Goal: Obtain resource: Obtain resource

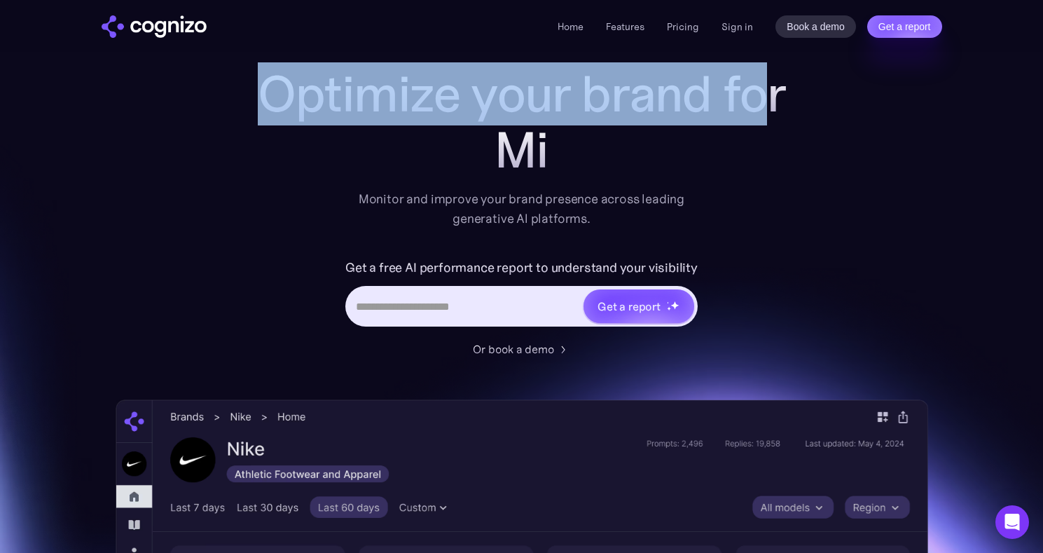
drag, startPoint x: 261, startPoint y: 88, endPoint x: 760, endPoint y: 84, distance: 499.4
click at [760, 84] on h1 "Optimize your brand for" at bounding box center [522, 94] width 560 height 56
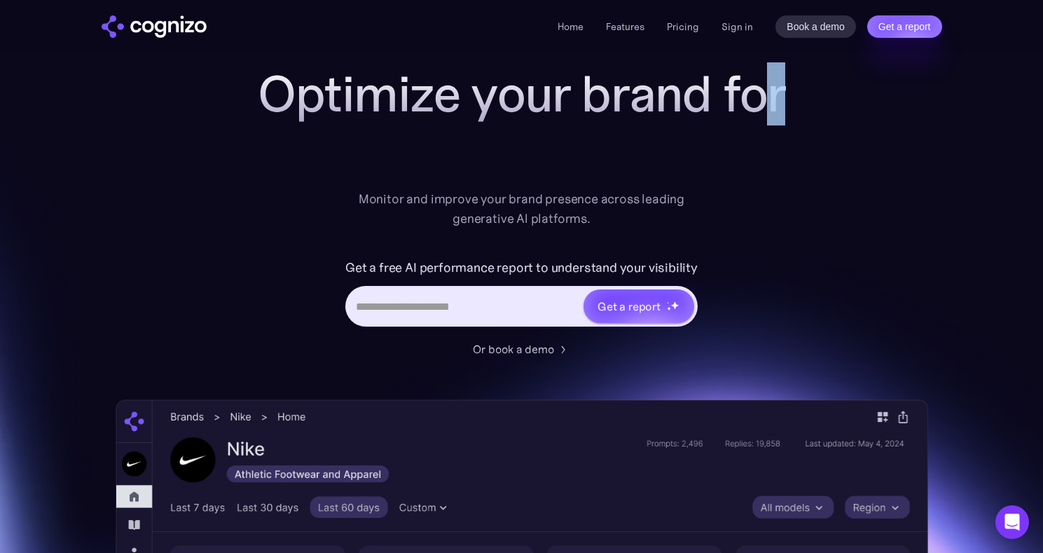
click at [776, 84] on h1 "Optimize your brand for" at bounding box center [522, 94] width 560 height 56
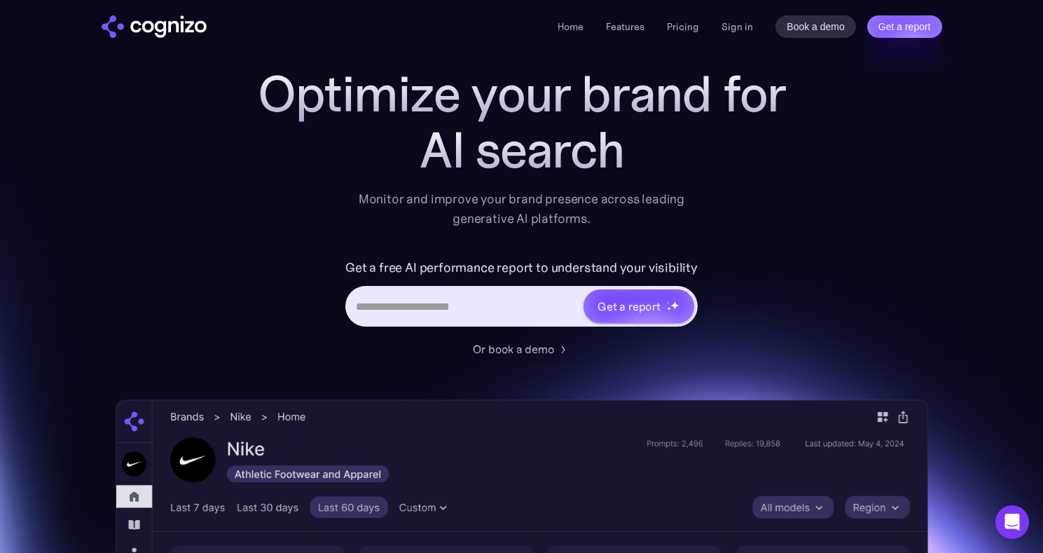
drag, startPoint x: 770, startPoint y: 106, endPoint x: 698, endPoint y: 111, distance: 71.7
click at [769, 106] on h1 "Optimize your brand for" at bounding box center [522, 94] width 560 height 56
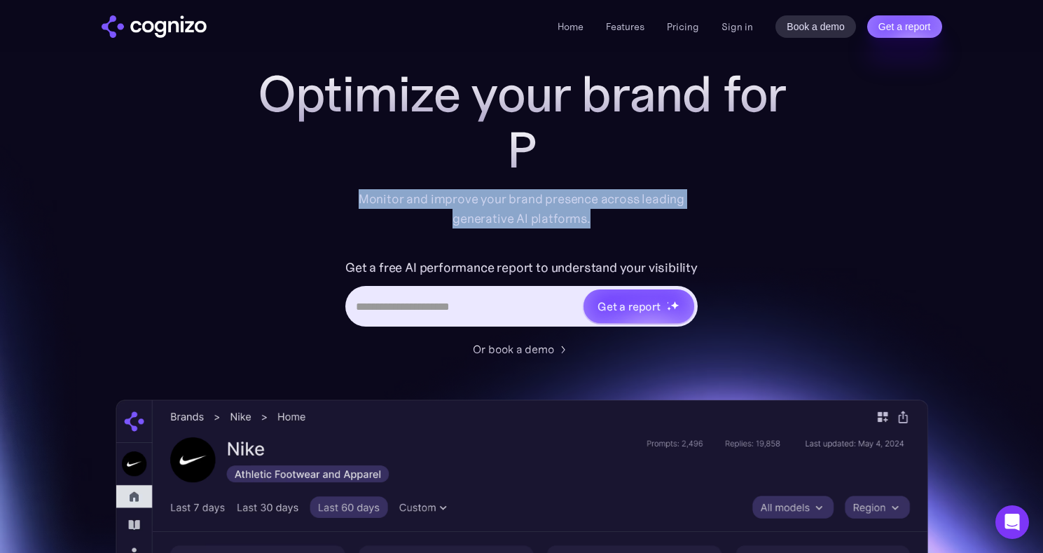
drag, startPoint x: 362, startPoint y: 200, endPoint x: 598, endPoint y: 221, distance: 237.0
click at [598, 221] on div "Monitor and improve your brand presence across leading generative AI platforms." at bounding box center [521, 208] width 345 height 39
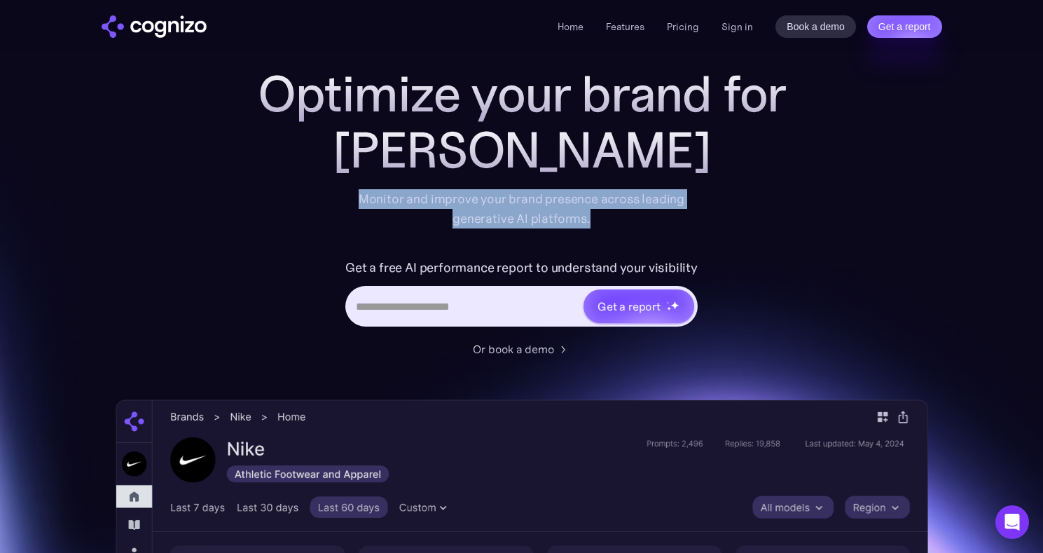
copy div "Monitor and improve your brand presence across leading generative AI platforms."
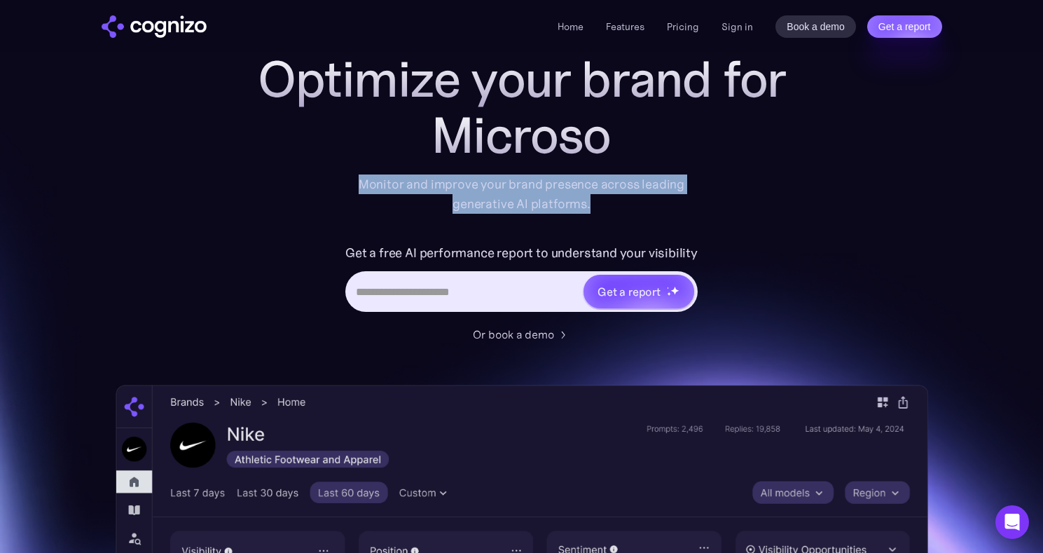
scroll to position [56, 0]
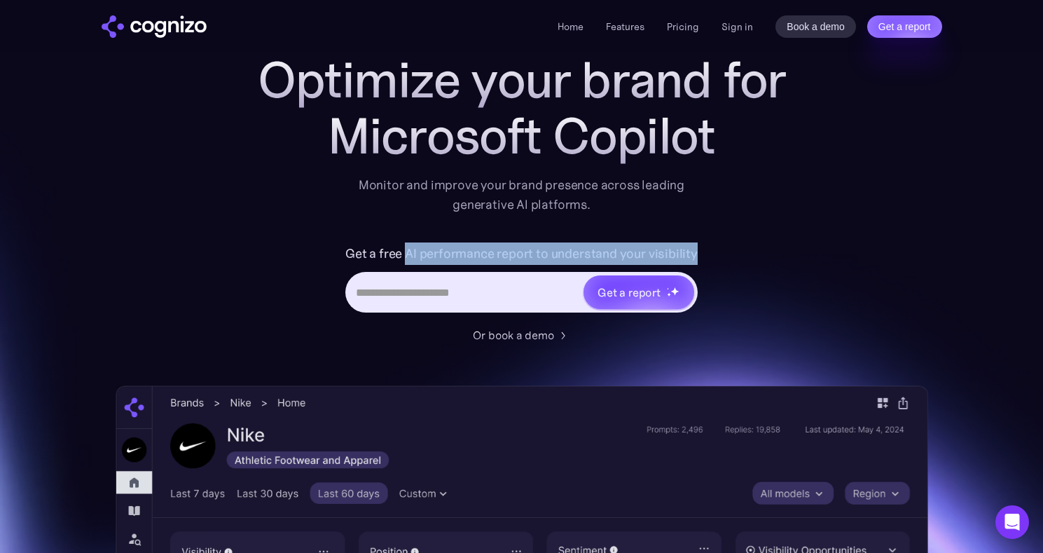
drag, startPoint x: 701, startPoint y: 256, endPoint x: 408, endPoint y: 251, distance: 293.5
click at [408, 251] on div "Get a free AI performance report to understand your visibility Get a report" at bounding box center [522, 284] width 560 height 84
copy label "AI performance report to understand your visibility"
